Goal: Task Accomplishment & Management: Use online tool/utility

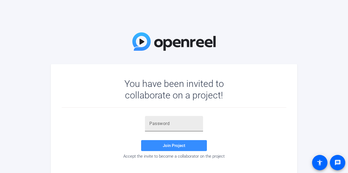
click at [164, 125] on input "text" at bounding box center [173, 123] width 49 height 7
paste input "C-)+Gt"
drag, startPoint x: 175, startPoint y: 148, endPoint x: 176, endPoint y: 129, distance: 19.5
click at [176, 129] on div "C-)+Gt Join Project Accept the invite to become a collaborator on the project" at bounding box center [174, 137] width 224 height 43
click at [173, 122] on input "C-)+Gt" at bounding box center [173, 123] width 49 height 7
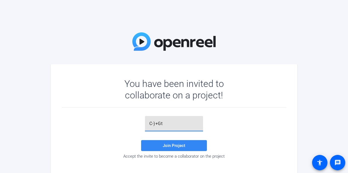
type input "C-)+Gt"
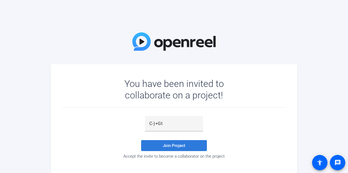
click at [174, 150] on span at bounding box center [174, 145] width 66 height 13
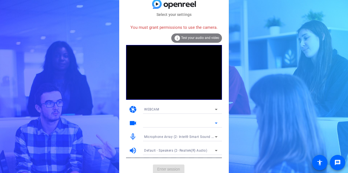
click at [217, 122] on icon at bounding box center [216, 123] width 7 height 7
click at [215, 123] on icon at bounding box center [216, 123] width 7 height 7
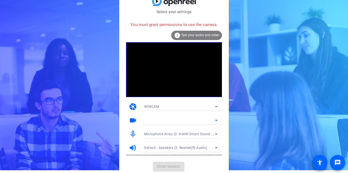
scroll to position [3, 0]
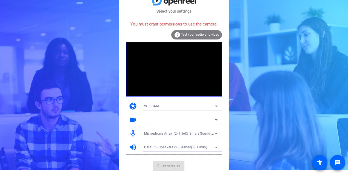
click at [193, 35] on span "Test your audio and video" at bounding box center [200, 35] width 38 height 4
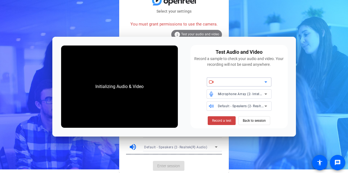
click at [264, 81] on icon at bounding box center [265, 82] width 7 height 7
click at [267, 83] on icon at bounding box center [265, 82] width 7 height 7
click at [247, 120] on span "Back to session" at bounding box center [253, 120] width 23 height 10
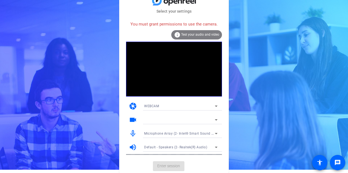
click at [164, 104] on div "WEBCAM" at bounding box center [179, 105] width 71 height 7
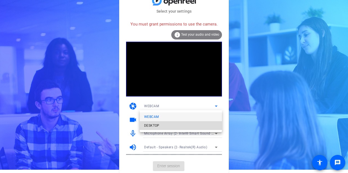
click at [160, 124] on mat-option "DESKTOP" at bounding box center [181, 125] width 82 height 9
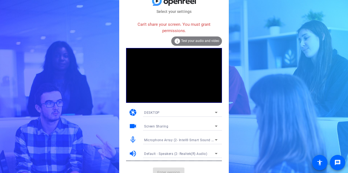
click at [208, 112] on div "DESKTOP" at bounding box center [179, 112] width 71 height 7
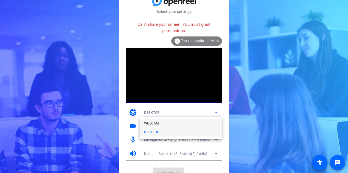
click at [198, 125] on mat-option "WEBCAM" at bounding box center [181, 123] width 82 height 9
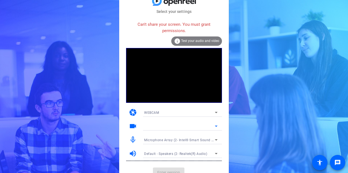
click at [215, 124] on icon at bounding box center [216, 126] width 7 height 7
click at [215, 111] on icon at bounding box center [216, 112] width 7 height 7
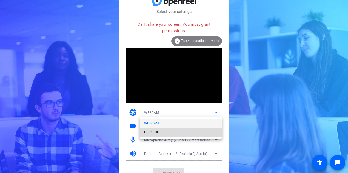
click at [198, 129] on mat-option "DESKTOP" at bounding box center [181, 132] width 82 height 9
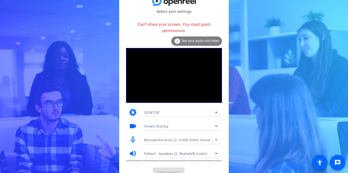
scroll to position [7, 0]
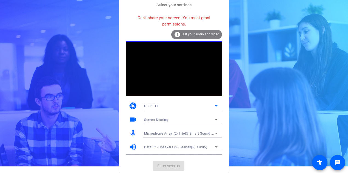
click at [215, 147] on icon at bounding box center [216, 146] width 3 height 1
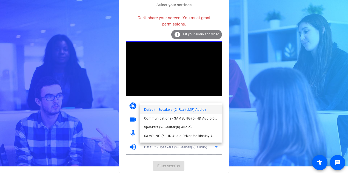
click at [260, 128] on div at bounding box center [174, 86] width 348 height 173
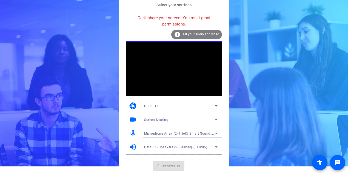
click at [215, 131] on icon at bounding box center [216, 133] width 7 height 7
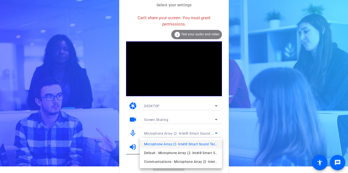
click at [250, 126] on div at bounding box center [174, 86] width 348 height 173
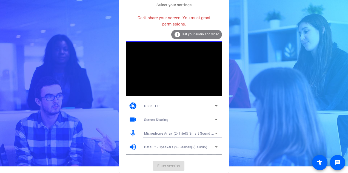
scroll to position [0, 0]
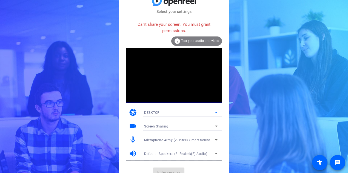
click at [217, 113] on icon at bounding box center [216, 112] width 7 height 7
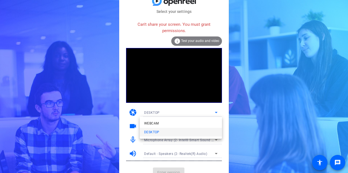
click at [258, 114] on div at bounding box center [174, 86] width 348 height 173
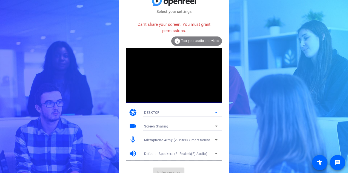
click at [197, 110] on div "DESKTOP" at bounding box center [179, 112] width 71 height 7
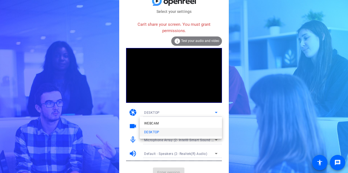
click at [275, 98] on div at bounding box center [174, 86] width 348 height 173
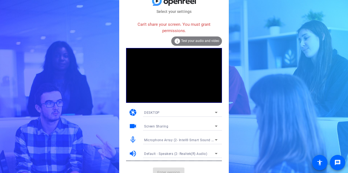
scroll to position [7, 0]
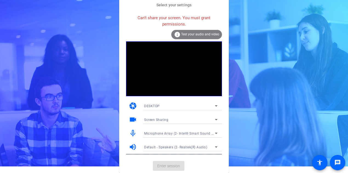
click at [196, 34] on span "Test your audio and video" at bounding box center [200, 34] width 38 height 4
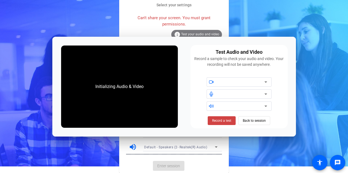
scroll to position [0, 0]
click at [249, 79] on div at bounding box center [241, 82] width 47 height 7
click at [249, 81] on div at bounding box center [241, 82] width 47 height 7
click at [227, 121] on span "Record a test" at bounding box center [221, 120] width 19 height 5
click at [219, 120] on span "Record a test" at bounding box center [221, 120] width 19 height 5
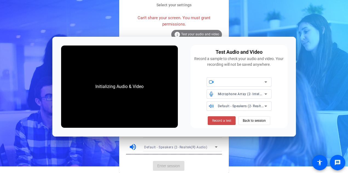
click at [226, 122] on span "Record a test" at bounding box center [221, 120] width 19 height 5
click at [265, 123] on span "Back to session" at bounding box center [253, 120] width 23 height 10
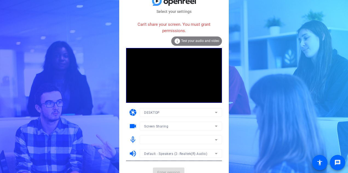
scroll to position [7, 0]
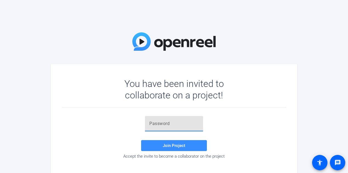
click at [172, 126] on input "text" at bounding box center [173, 123] width 49 height 7
type input "C-)+Gt"
click at [177, 145] on span "Join Project" at bounding box center [174, 145] width 22 height 5
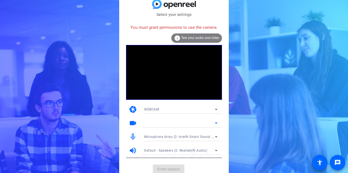
click at [155, 123] on div at bounding box center [179, 123] width 71 height 7
click at [188, 39] on span "Test your audio and video" at bounding box center [200, 38] width 38 height 4
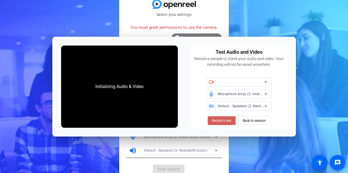
click at [222, 120] on span "Record a test" at bounding box center [221, 120] width 19 height 5
click at [226, 83] on div at bounding box center [241, 82] width 47 height 7
click at [249, 121] on span "Back to session" at bounding box center [253, 120] width 23 height 10
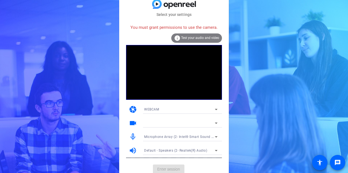
drag, startPoint x: 183, startPoint y: 1, endPoint x: 62, endPoint y: 52, distance: 131.7
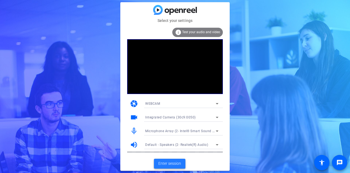
click at [175, 164] on span "Enter session" at bounding box center [169, 163] width 23 height 6
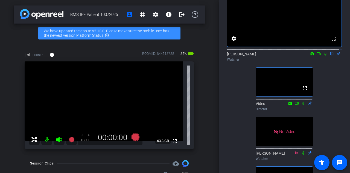
scroll to position [5, 0]
